Goal: Information Seeking & Learning: Learn about a topic

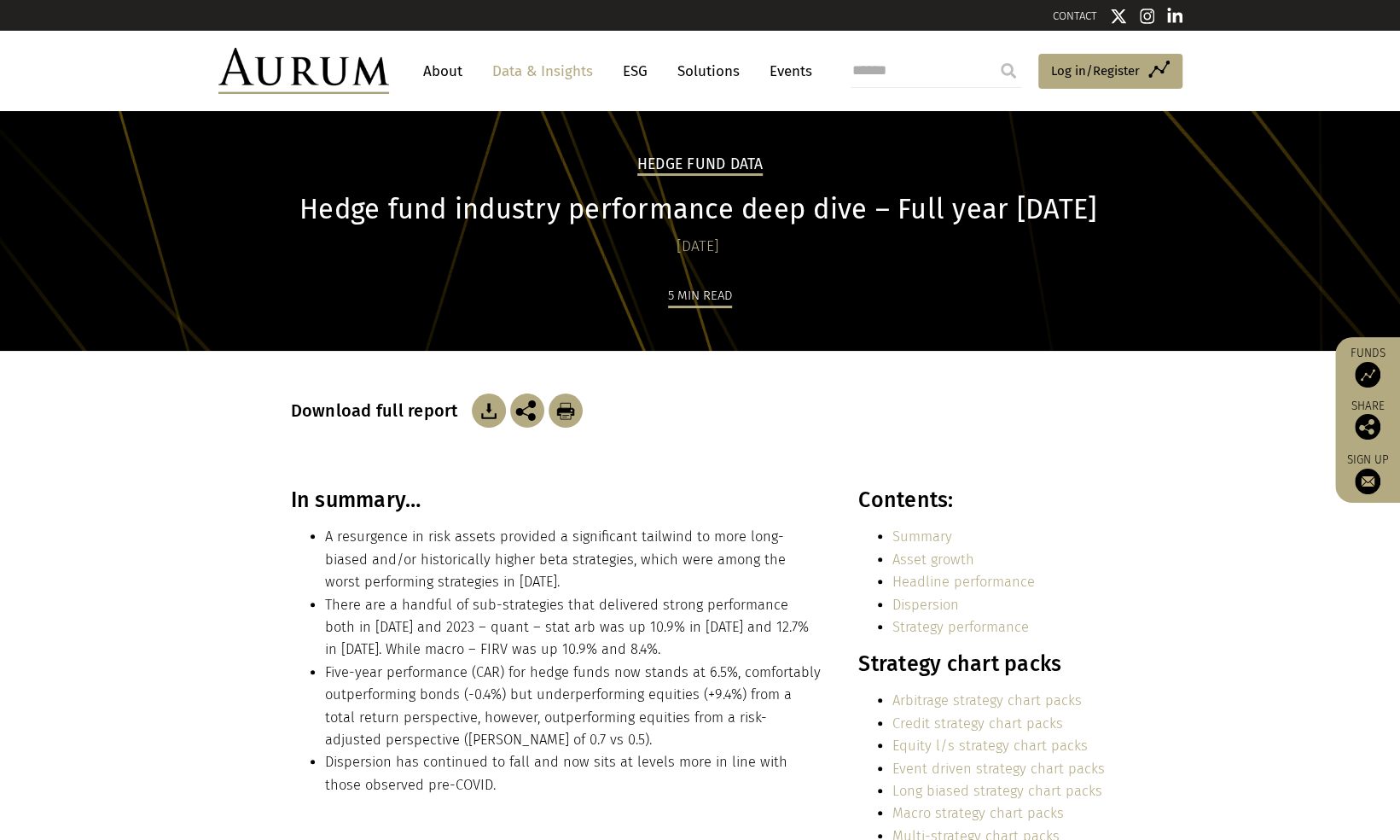
click at [562, 63] on link "Data & Insights" at bounding box center [543, 71] width 118 height 32
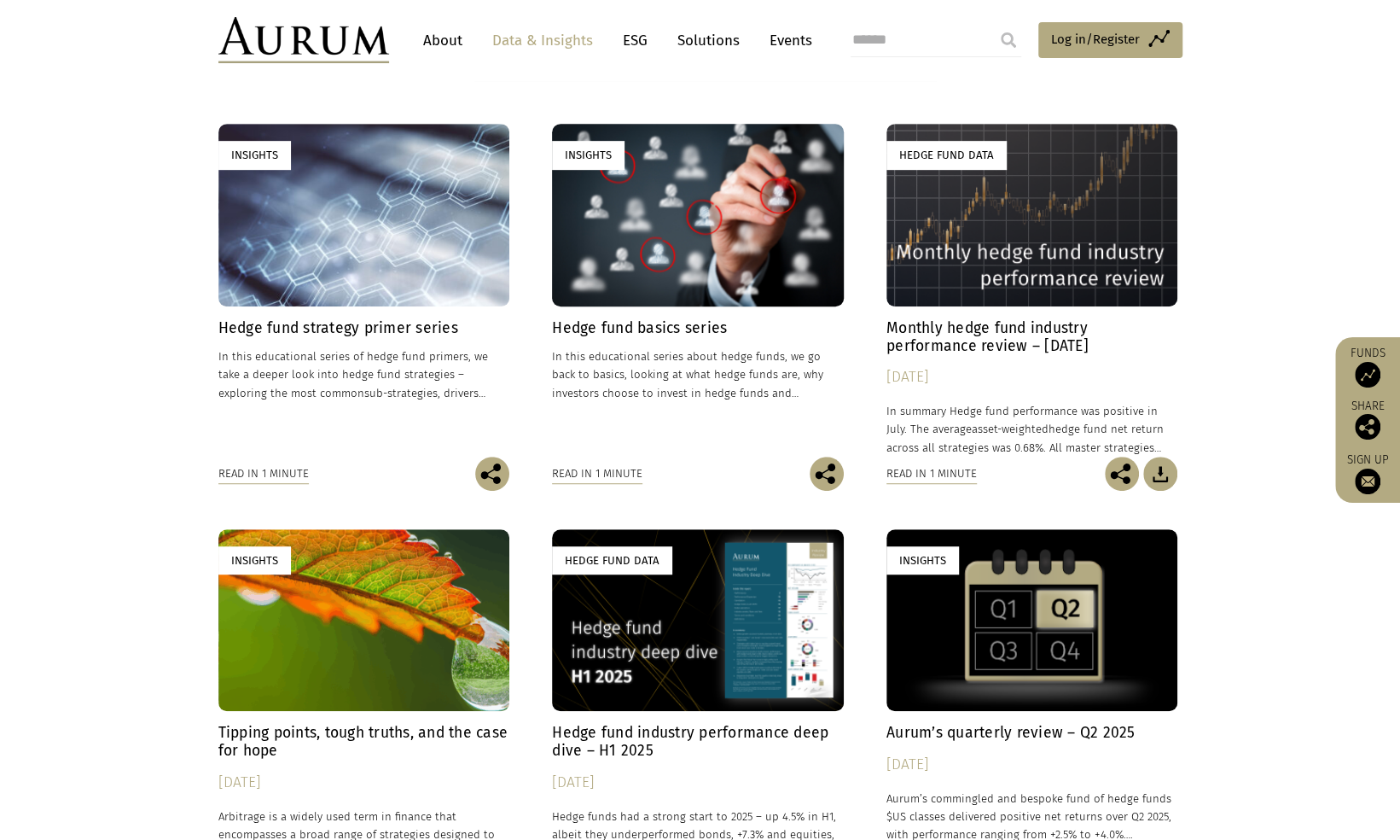
scroll to position [512, 0]
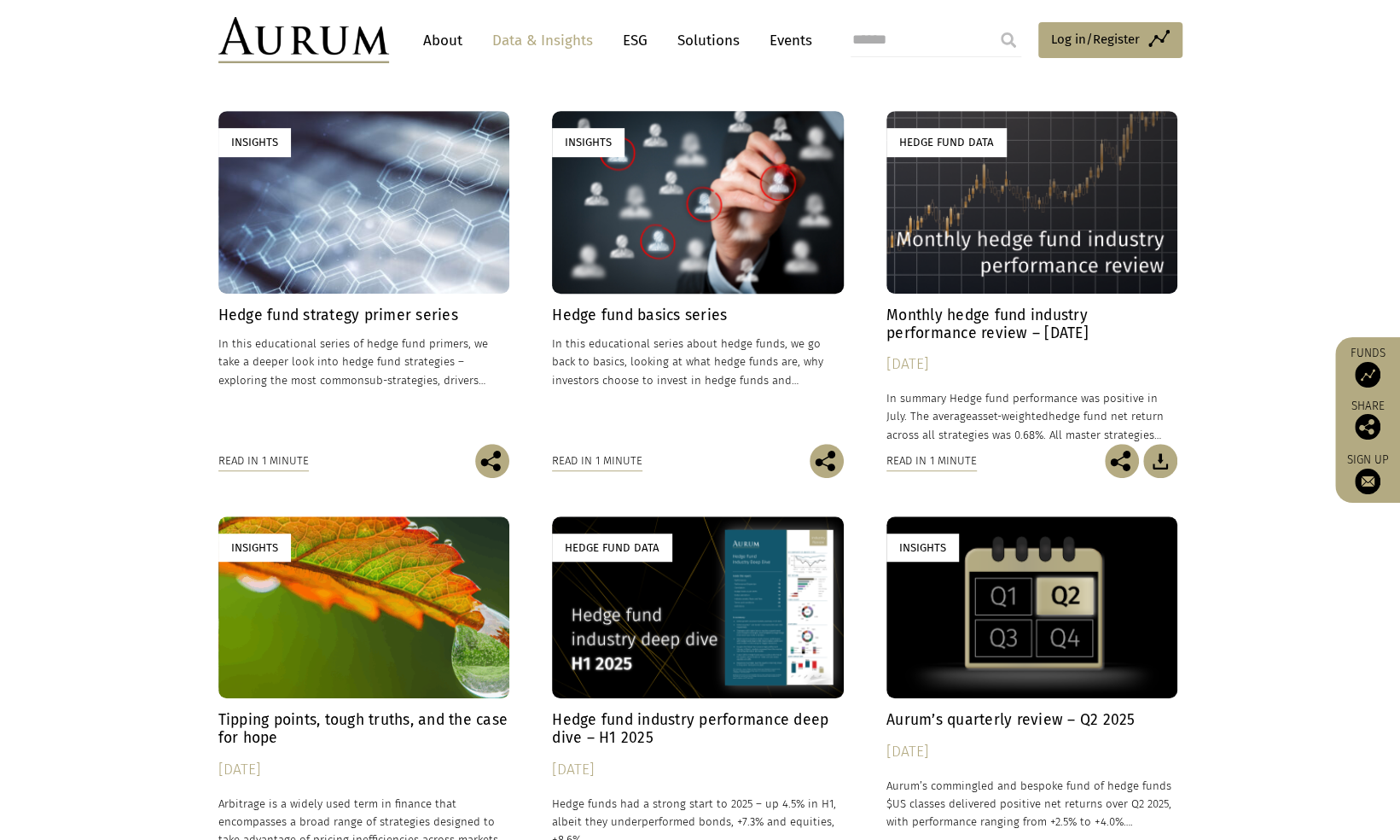
click at [678, 715] on h4 "Hedge fund industry performance deep dive – H1 2025" at bounding box center [698, 729] width 292 height 36
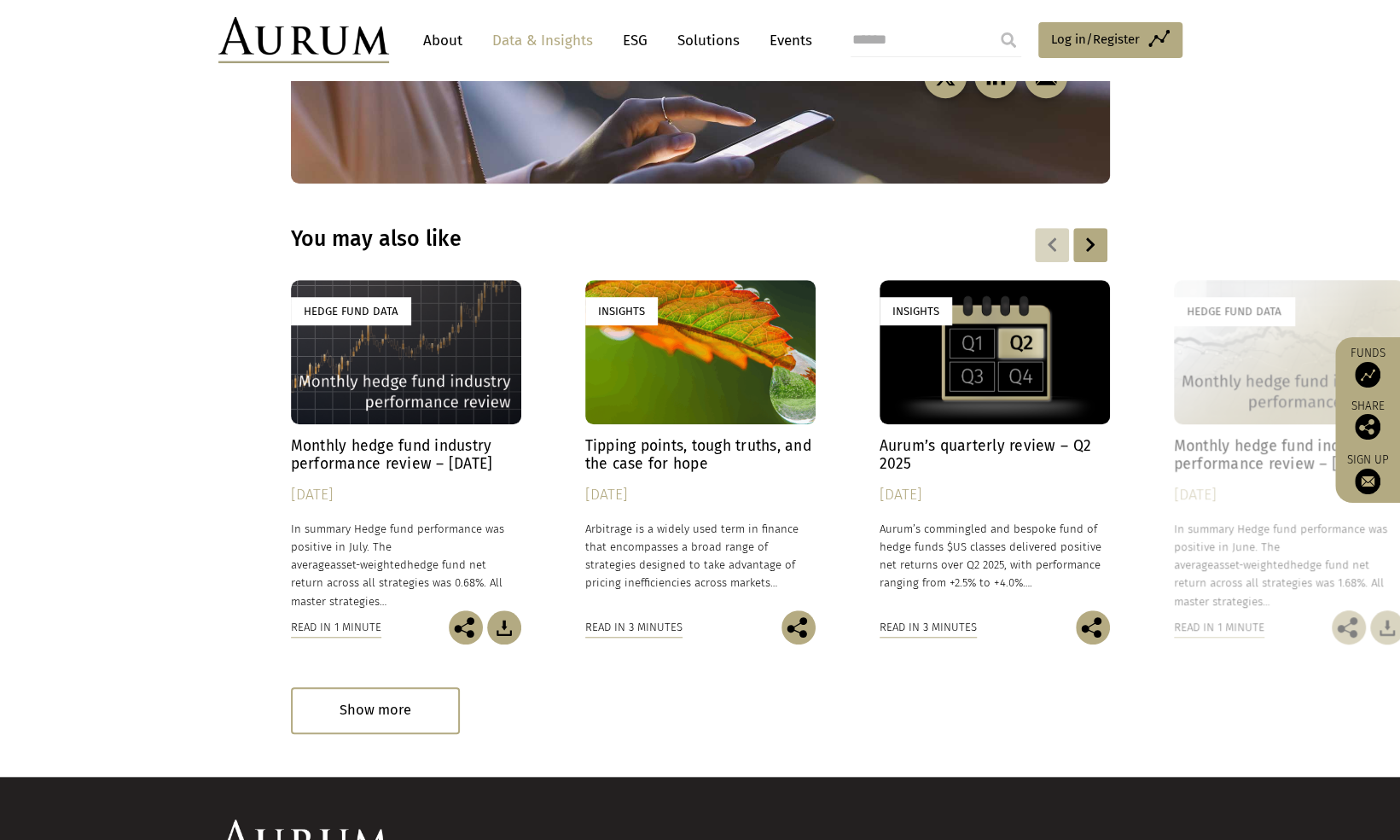
scroll to position [4949, 0]
